Goal: Navigation & Orientation: Find specific page/section

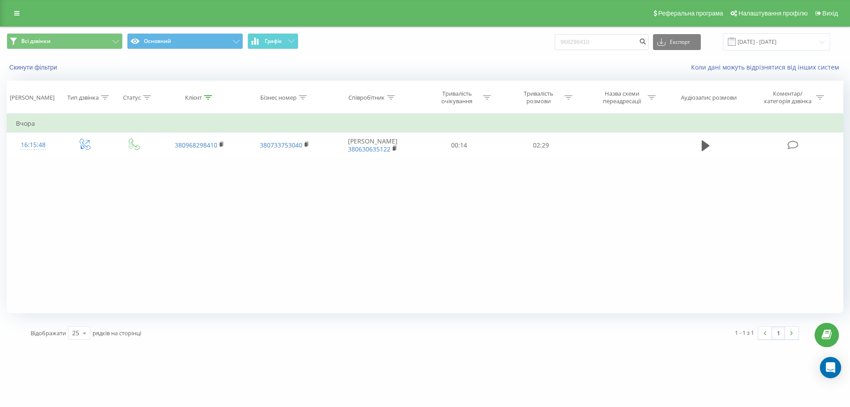
click at [581, 67] on div "Коли дані можуть відрізнятися вiд інших систем" at bounding box center [584, 67] width 531 height 9
click at [8, 10] on div "Реферальна програма Налаштування профілю Вихід" at bounding box center [425, 13] width 850 height 27
click at [17, 13] on icon at bounding box center [16, 13] width 5 height 6
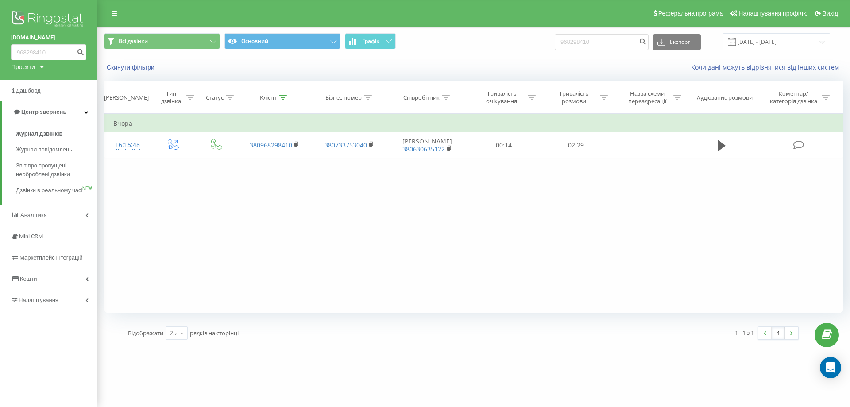
click at [27, 13] on img at bounding box center [48, 20] width 75 height 22
click at [57, 20] on img at bounding box center [48, 20] width 75 height 22
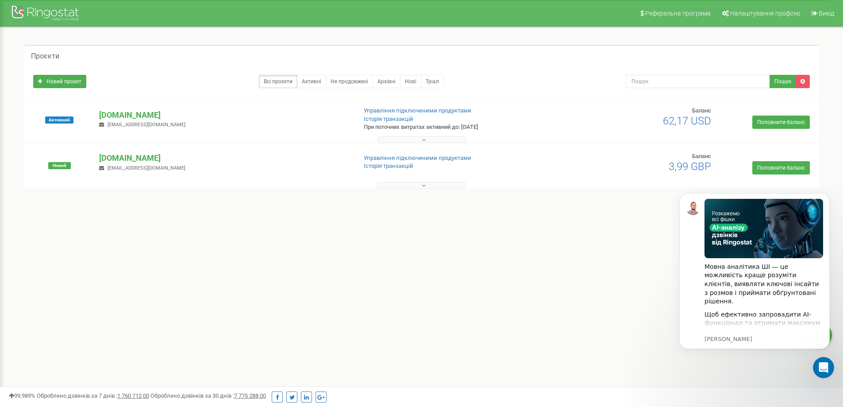
click at [463, 306] on div "Реферальна програма Налаштування профілю Вихід Проєкти Новий проєкт Всі проєкти…" at bounding box center [421, 265] width 843 height 531
click at [826, 195] on icon "Dismiss notification" at bounding box center [826, 195] width 3 height 3
